Goal: Task Accomplishment & Management: Manage account settings

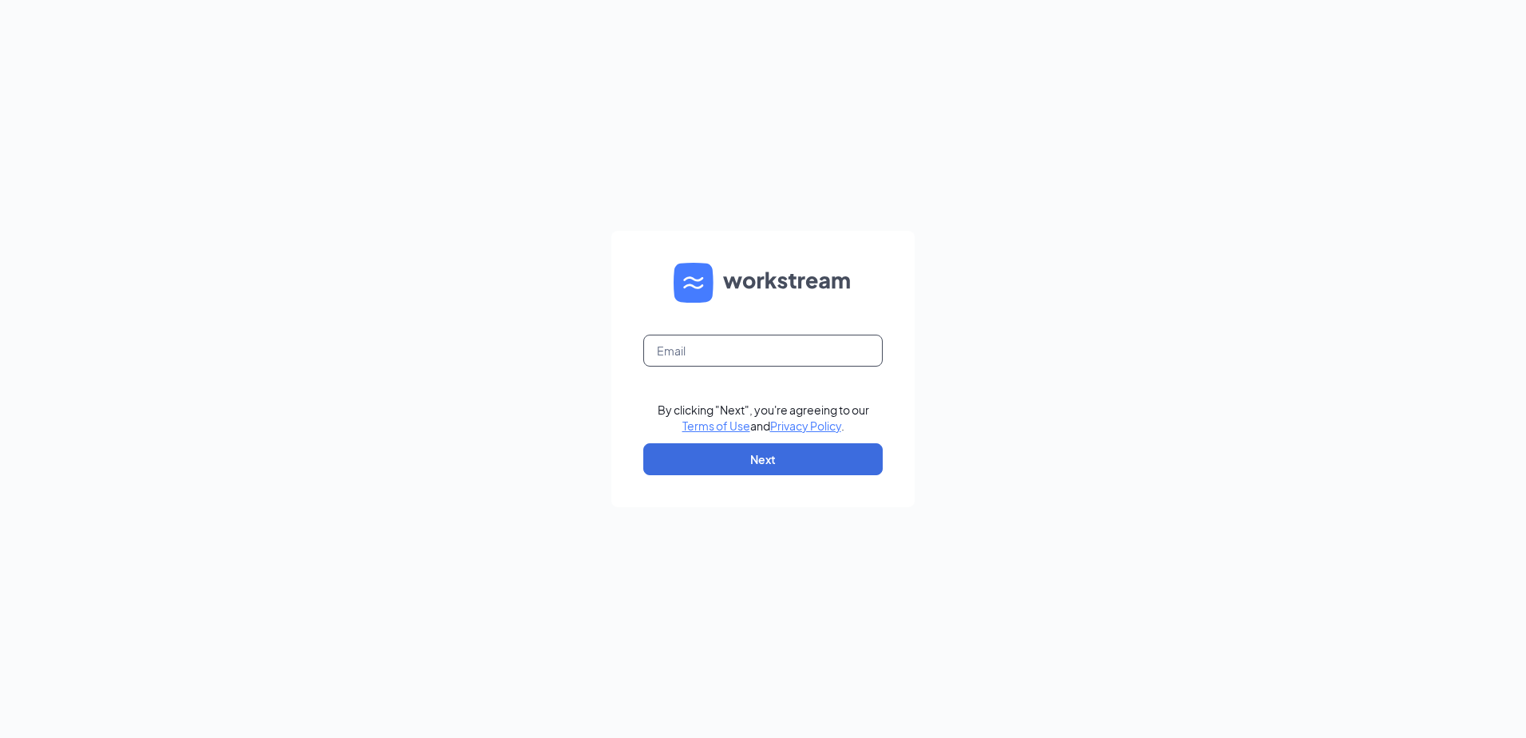
click at [712, 353] on input "text" at bounding box center [763, 351] width 240 height 32
type input "[EMAIL_ADDRESS][DOMAIN_NAME]"
click at [729, 449] on button "Next" at bounding box center [763, 459] width 240 height 32
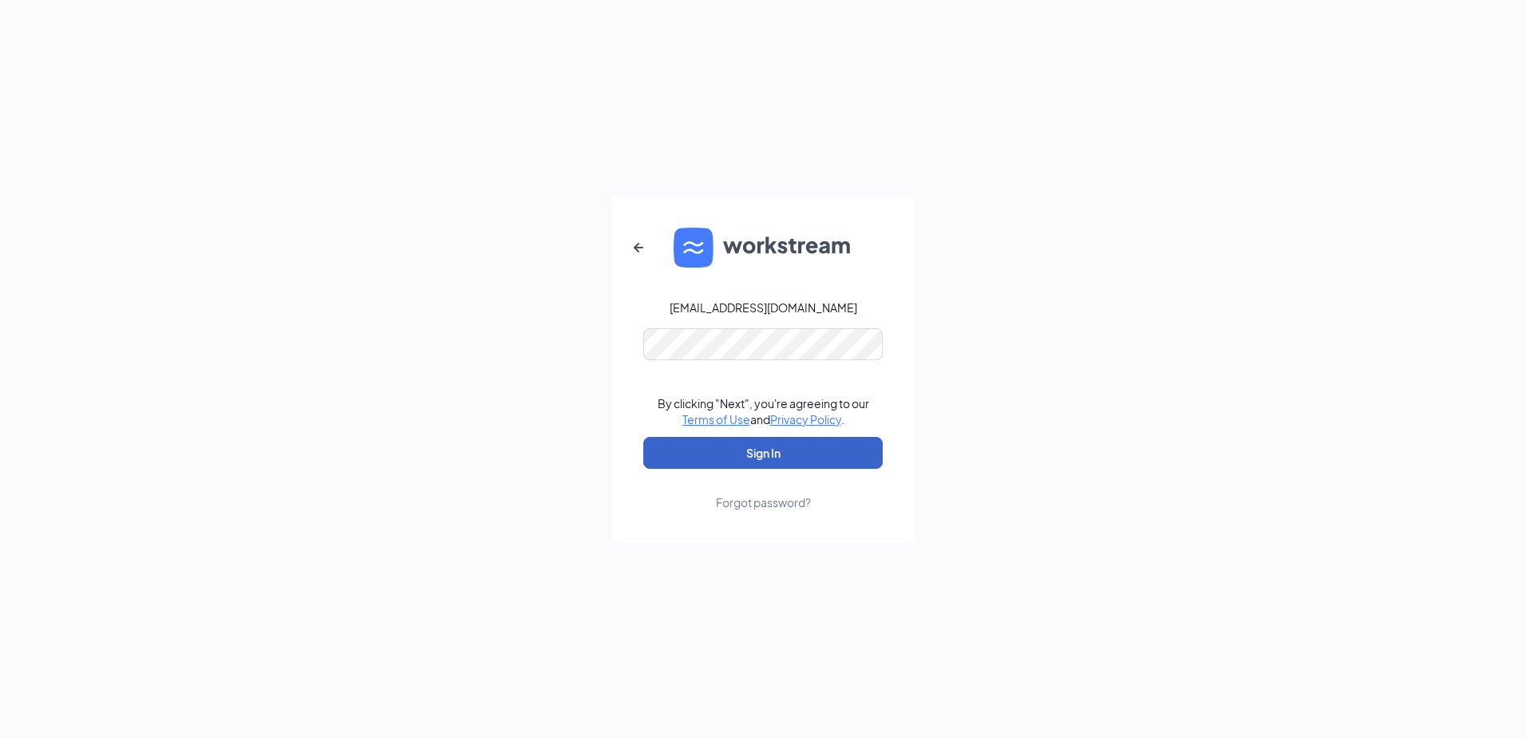
click at [715, 451] on button "Sign In" at bounding box center [763, 453] width 240 height 32
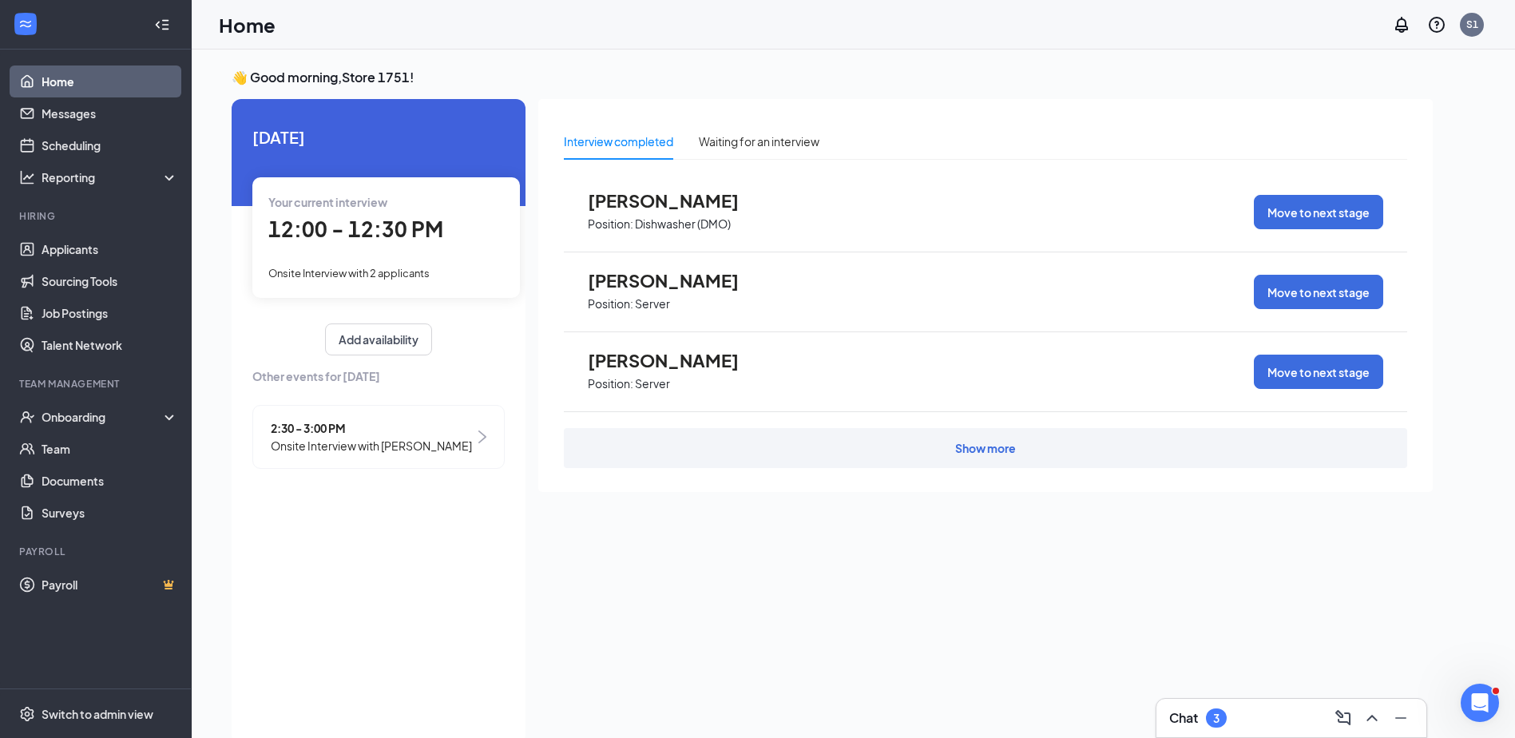
click at [320, 234] on span "12:00 - 12:30 PM" at bounding box center [355, 229] width 175 height 26
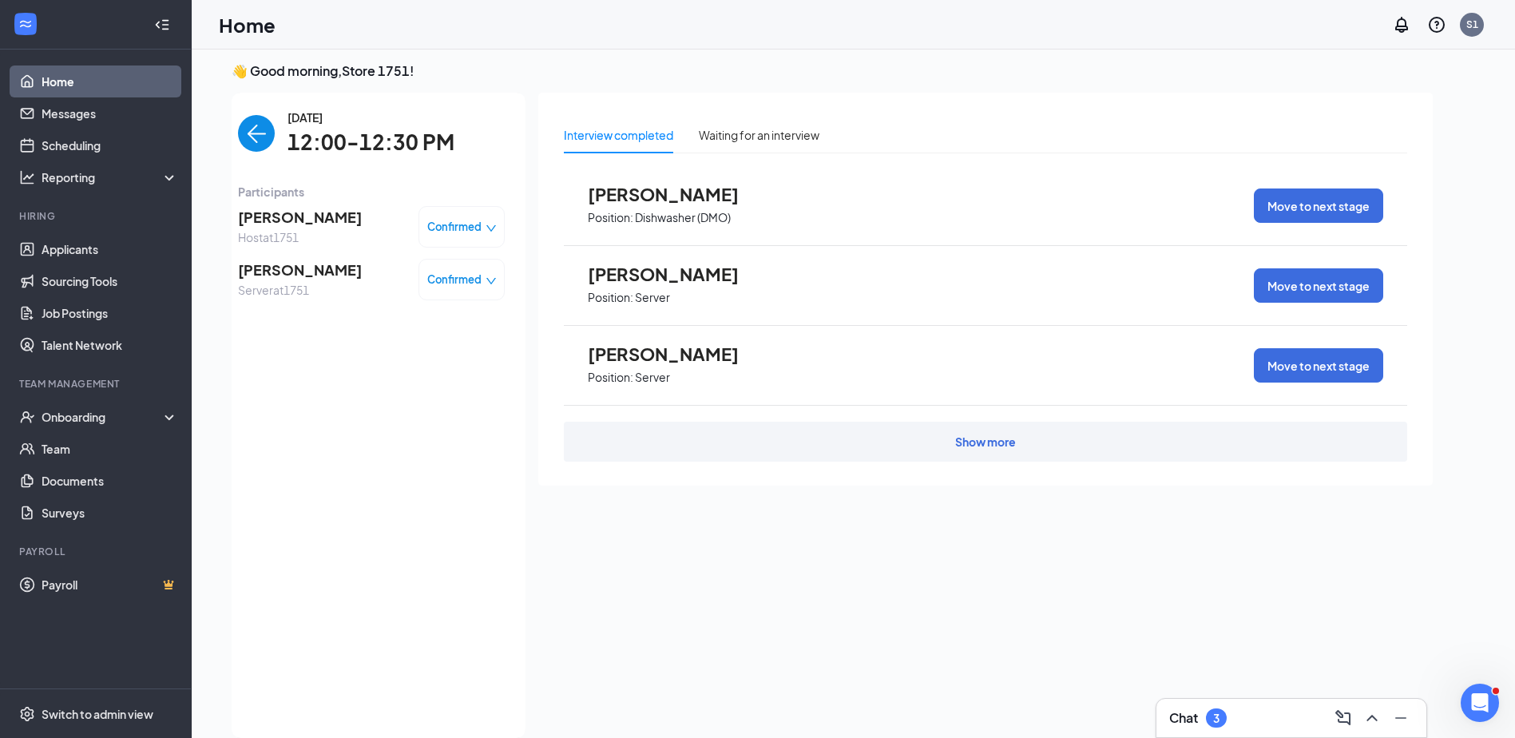
click at [255, 136] on img "back-button" at bounding box center [256, 133] width 37 height 37
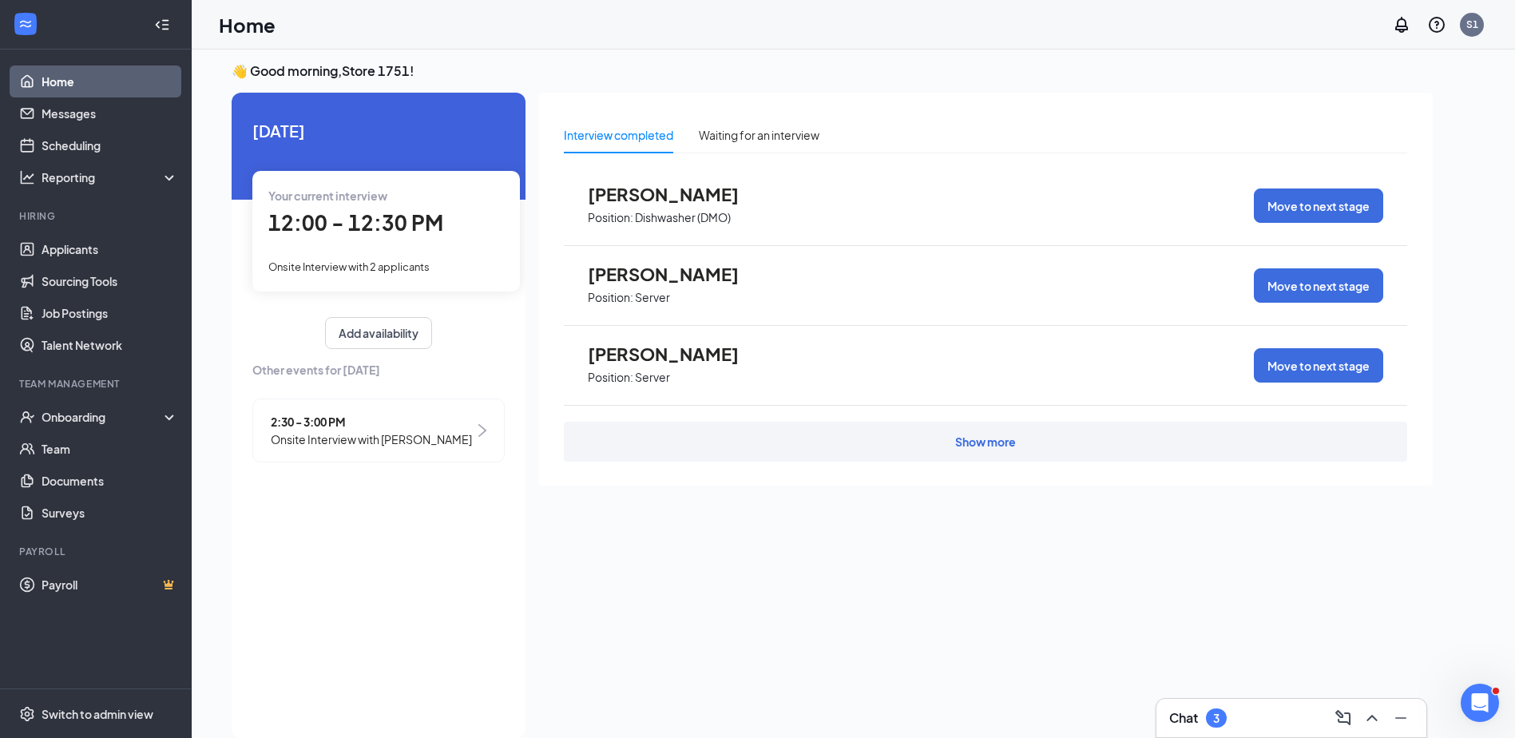
click at [277, 433] on span "Onsite Interview with Tutz Honeychurch" at bounding box center [371, 439] width 201 height 18
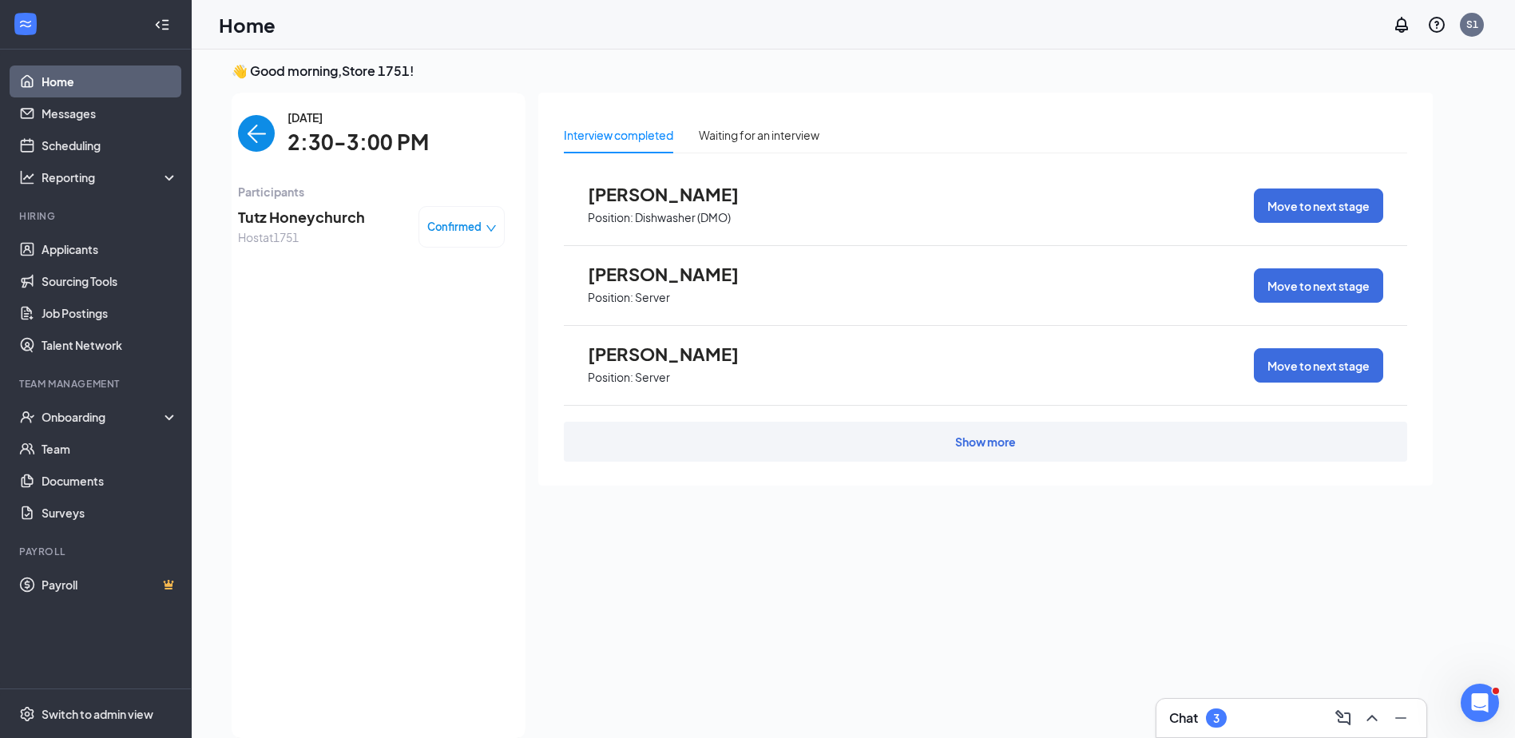
click at [260, 140] on img "back-button" at bounding box center [256, 133] width 37 height 37
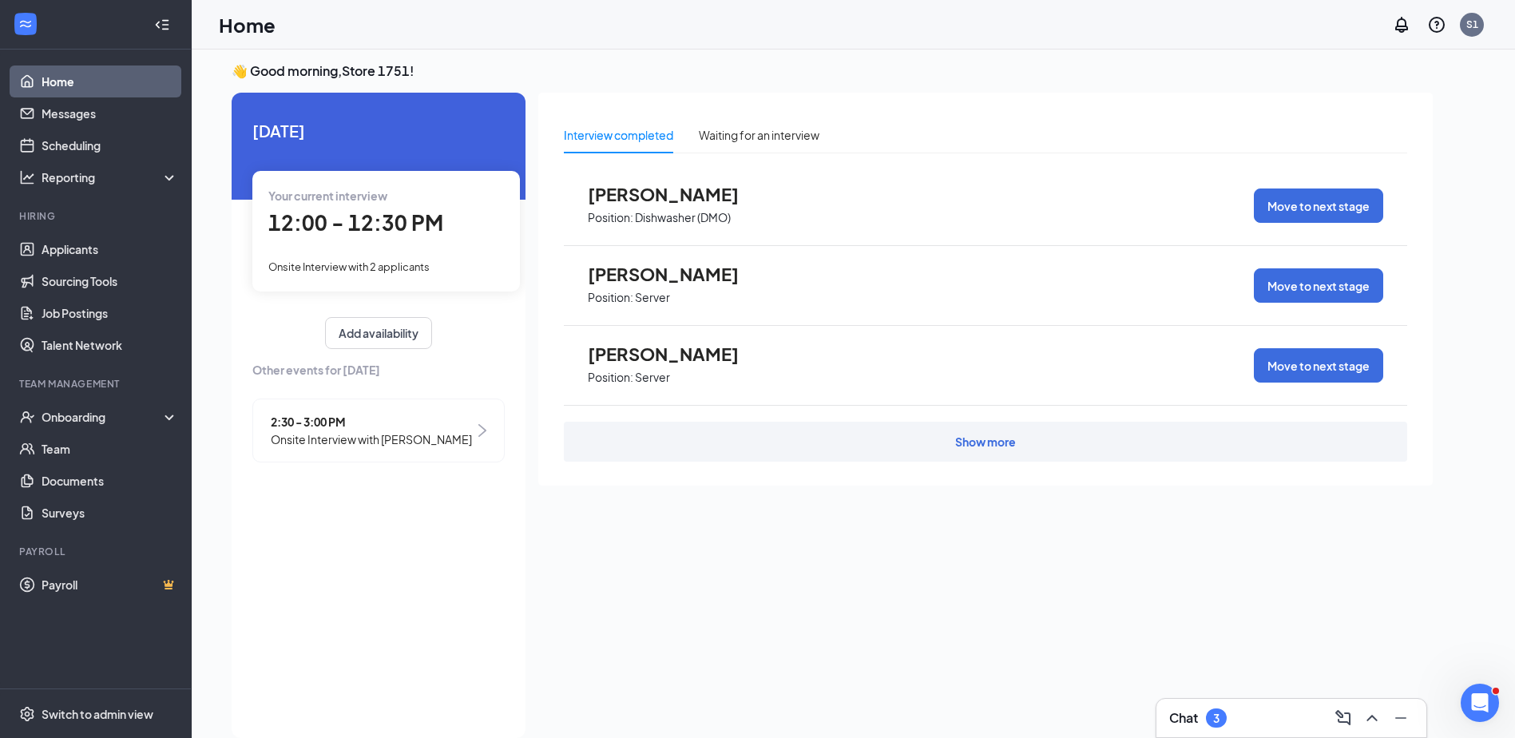
click at [1212, 715] on div "3" at bounding box center [1216, 717] width 21 height 19
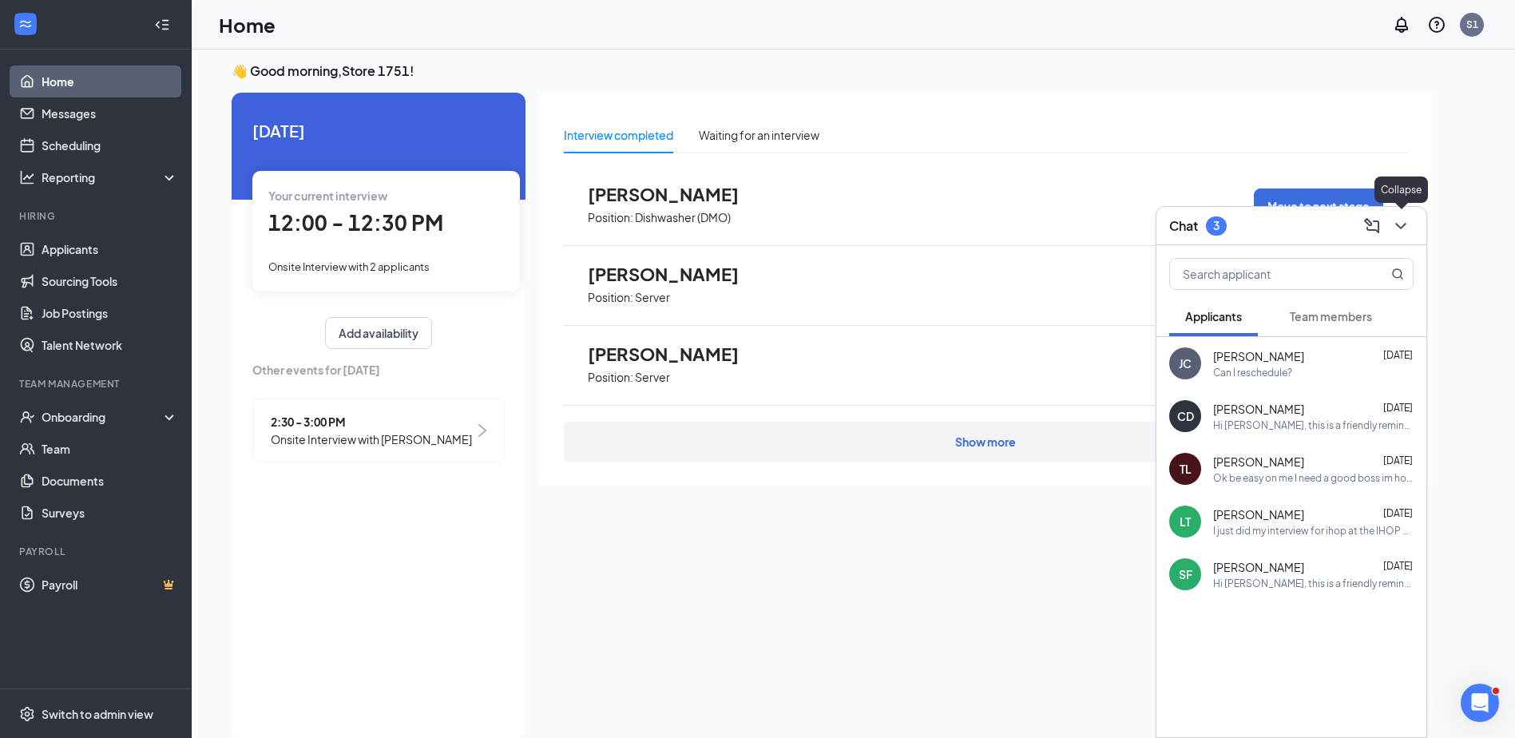
click at [1406, 223] on icon "ChevronDown" at bounding box center [1400, 225] width 19 height 19
